Goal: Information Seeking & Learning: Learn about a topic

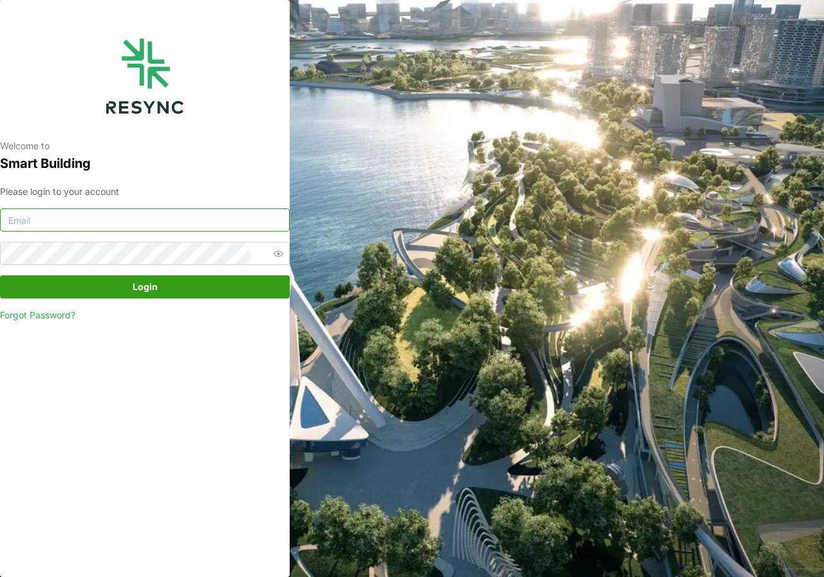
type input "[DOMAIN_NAME][EMAIL_ADDRESS][DOMAIN_NAME]"
click at [153, 290] on span "Login" at bounding box center [145, 287] width 25 height 22
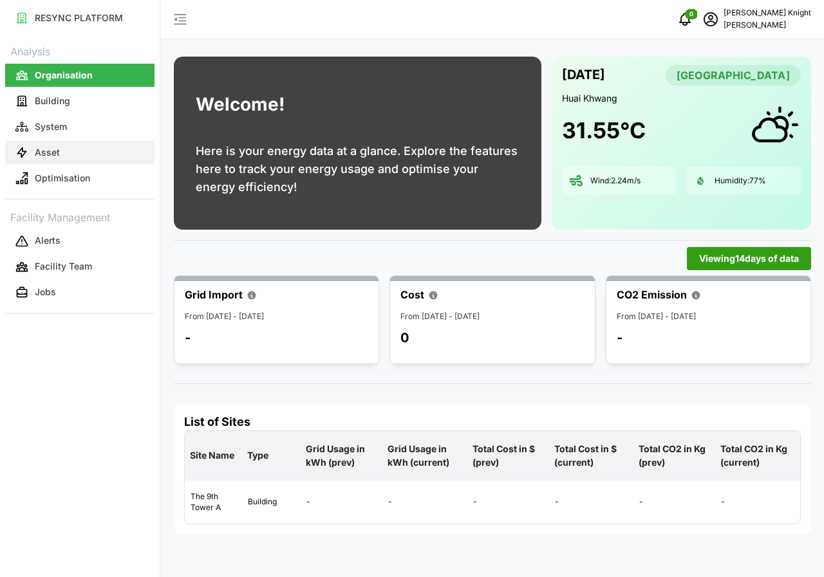
click at [54, 153] on p "Asset" at bounding box center [47, 152] width 25 height 13
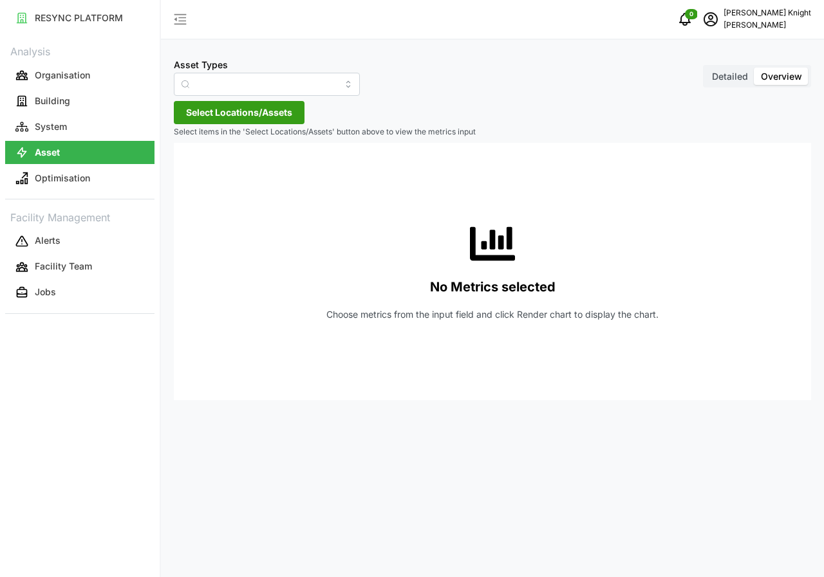
type input "Air Handling Unit"
click at [722, 75] on span "Detailed" at bounding box center [730, 76] width 36 height 11
click at [705, 68] on input "Detailed" at bounding box center [705, 68] width 0 height 0
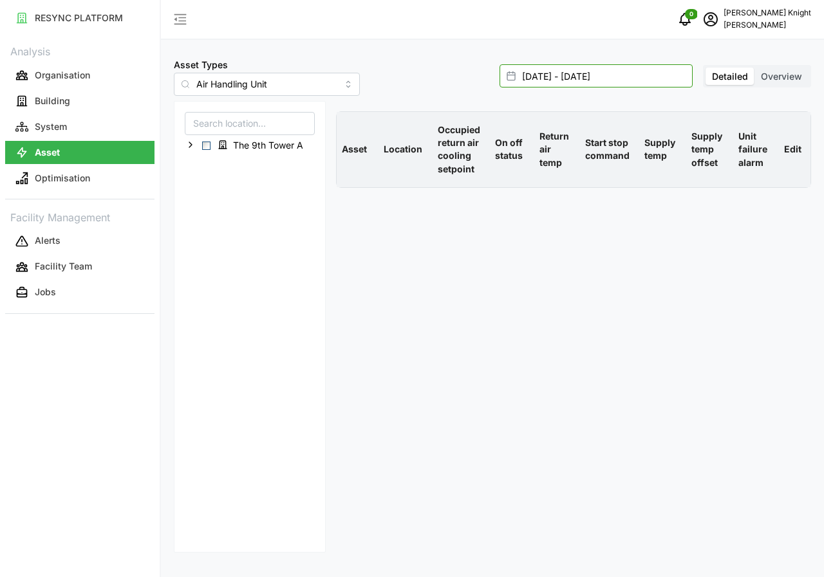
click at [570, 81] on input "16 Sep 2025 - 16 Sep 2025" at bounding box center [595, 75] width 193 height 23
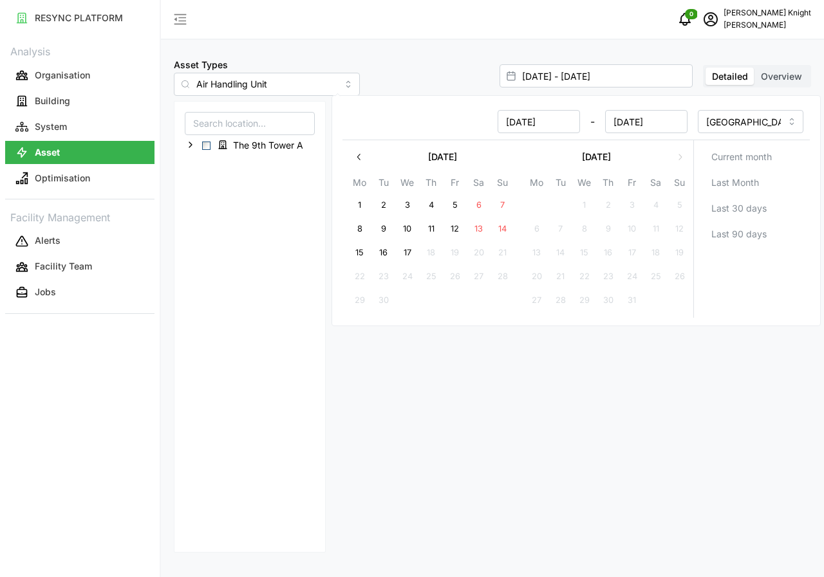
click at [406, 248] on button "17" at bounding box center [407, 252] width 23 height 23
type input "16 Sep 2025 - 17 Sep 2025"
type input "17 Sep 2025"
click at [406, 248] on button "17" at bounding box center [407, 252] width 23 height 23
type input "17 Sep 2025 - 17 Sep 2025"
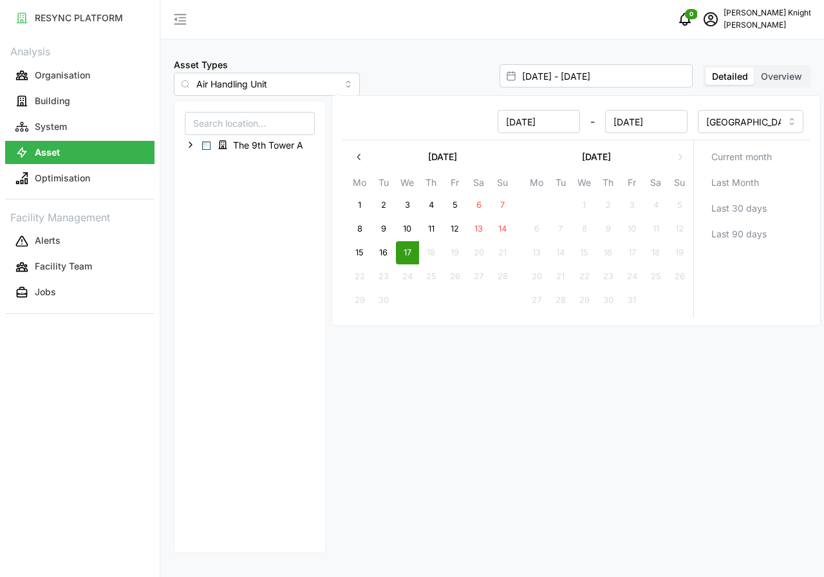
type input "17 Sep 2025"
click at [406, 248] on button "17" at bounding box center [407, 252] width 23 height 23
click at [210, 147] on span "Select The 9th Tower A" at bounding box center [206, 146] width 8 height 8
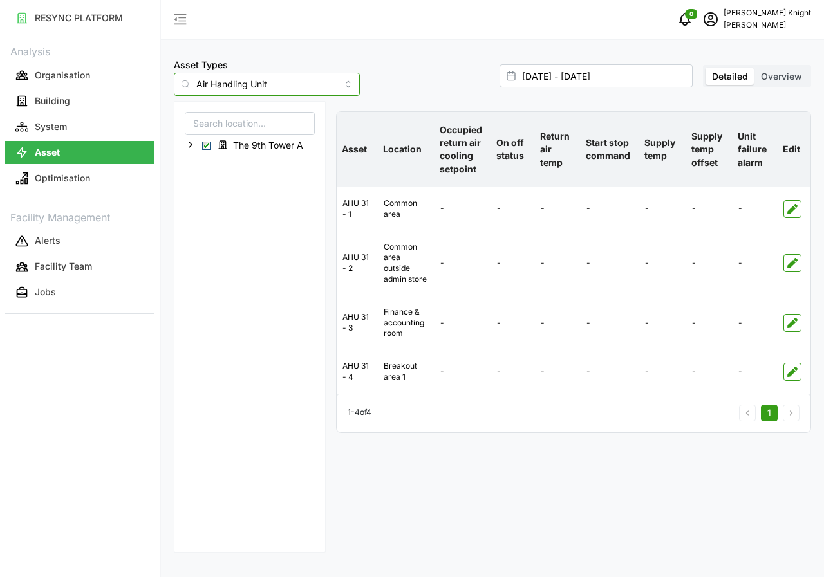
click at [325, 86] on input "Air Handling Unit" at bounding box center [267, 84] width 186 height 23
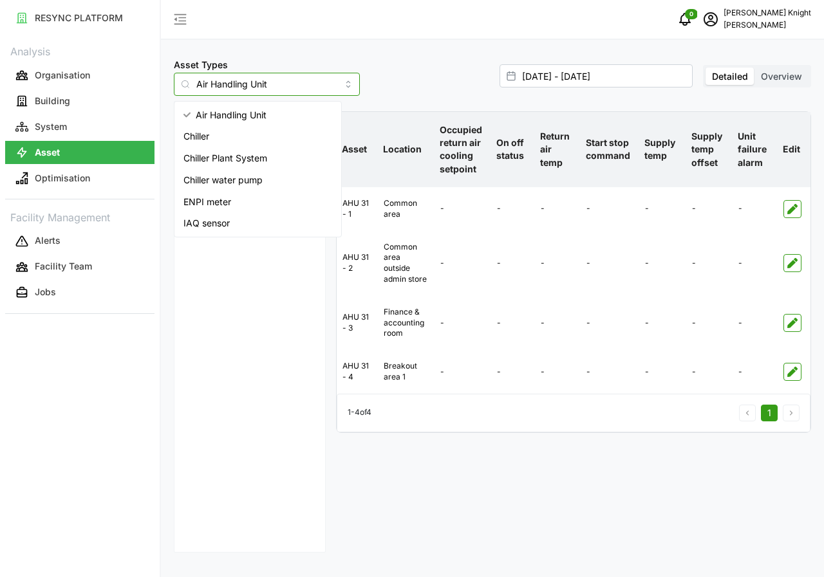
click at [222, 227] on span "IAQ sensor" at bounding box center [206, 223] width 46 height 14
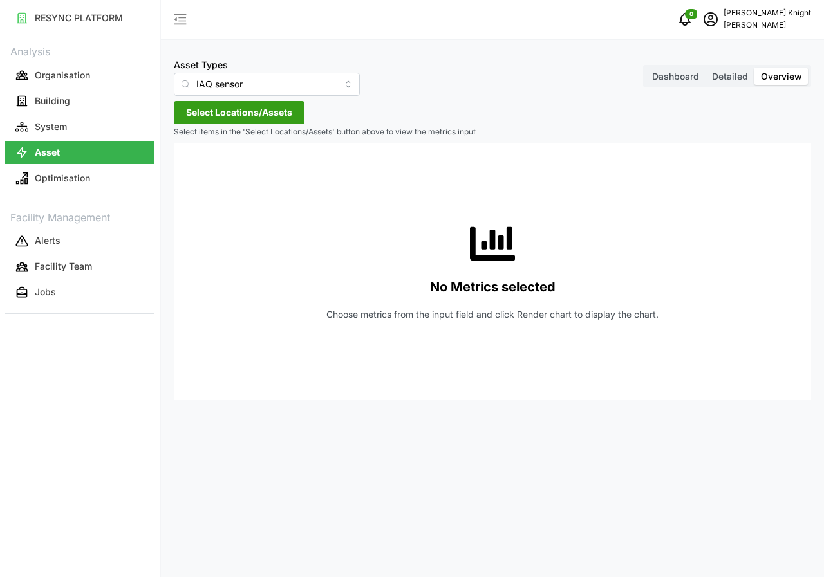
click at [725, 75] on span "Detailed" at bounding box center [730, 76] width 36 height 11
click at [705, 68] on input "Detailed" at bounding box center [705, 68] width 0 height 0
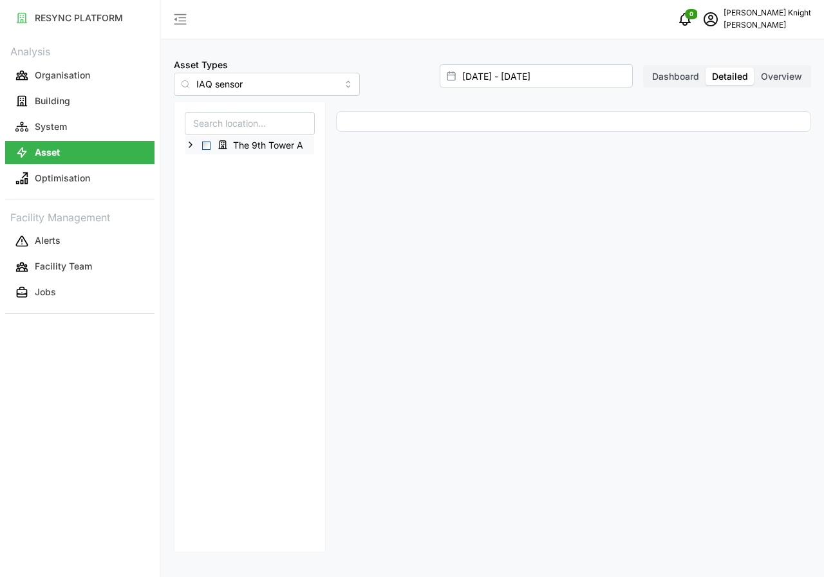
click at [206, 144] on span "Select The 9th Tower A" at bounding box center [206, 146] width 8 height 8
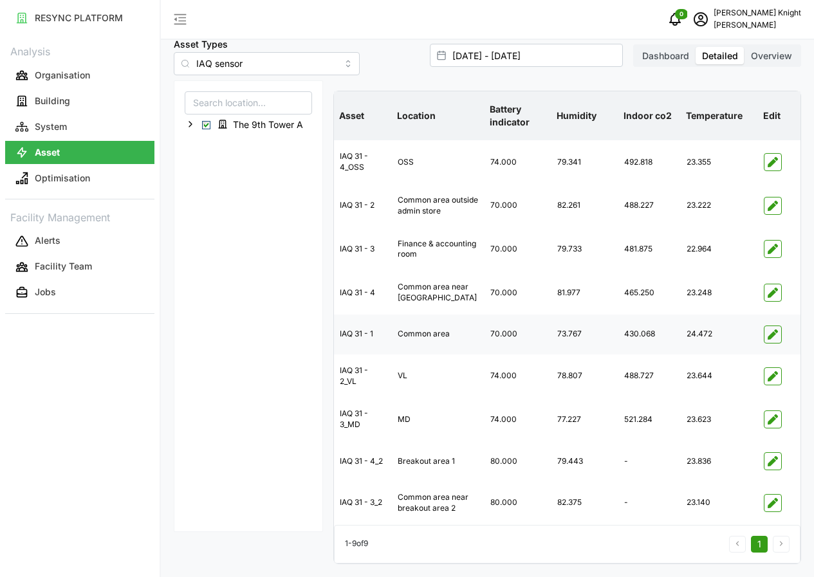
scroll to position [49, 0]
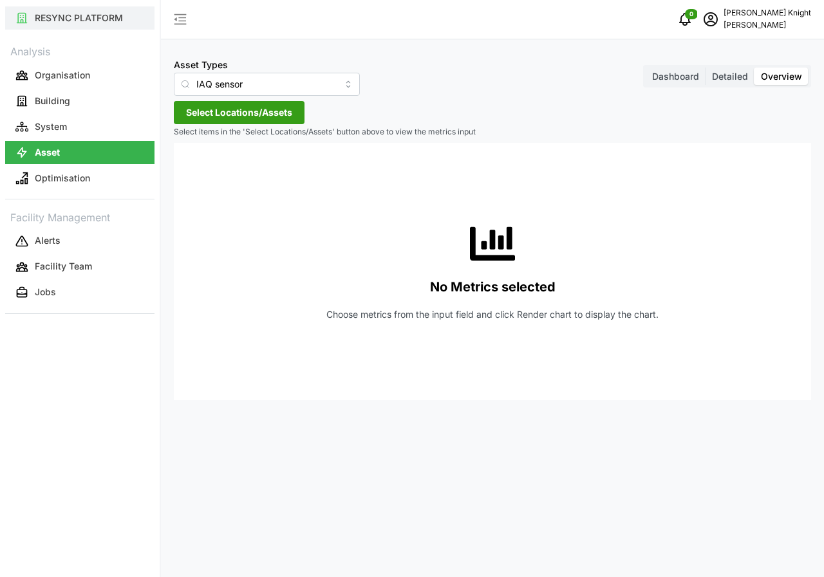
type input "Air Handling Unit"
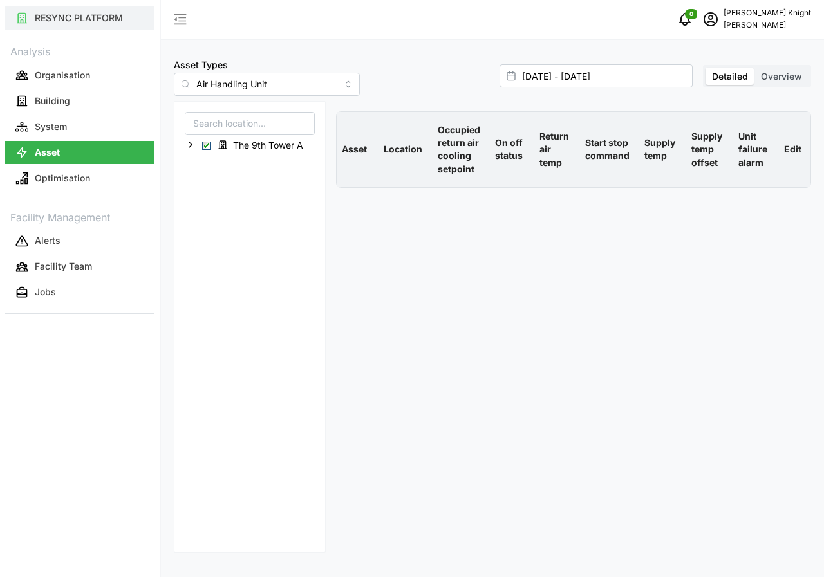
type input "16 Sep 2025 - 16 Sep 2025"
